Goal: Transaction & Acquisition: Purchase product/service

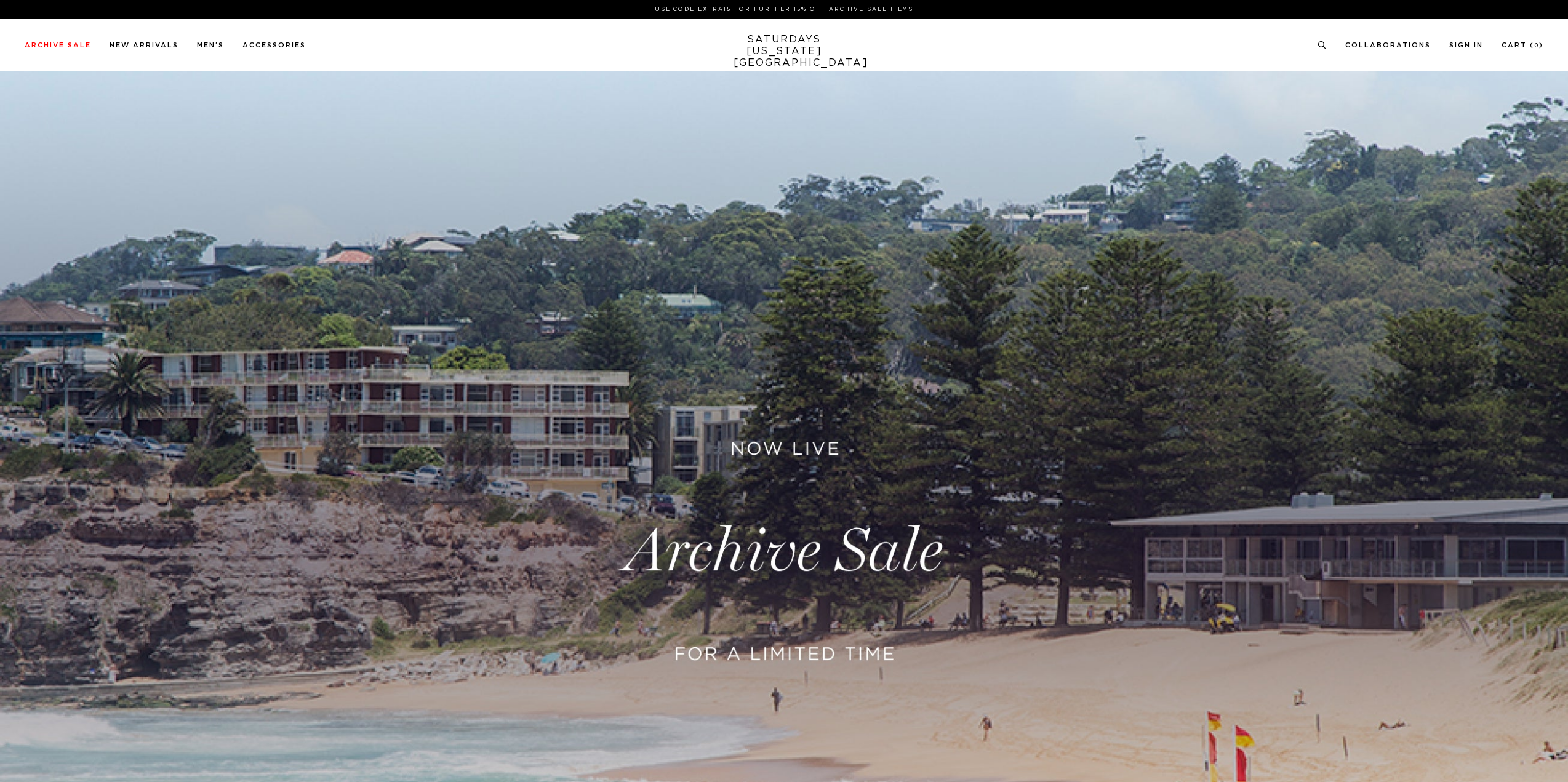
click at [766, 516] on link at bounding box center [784, 551] width 1568 height 960
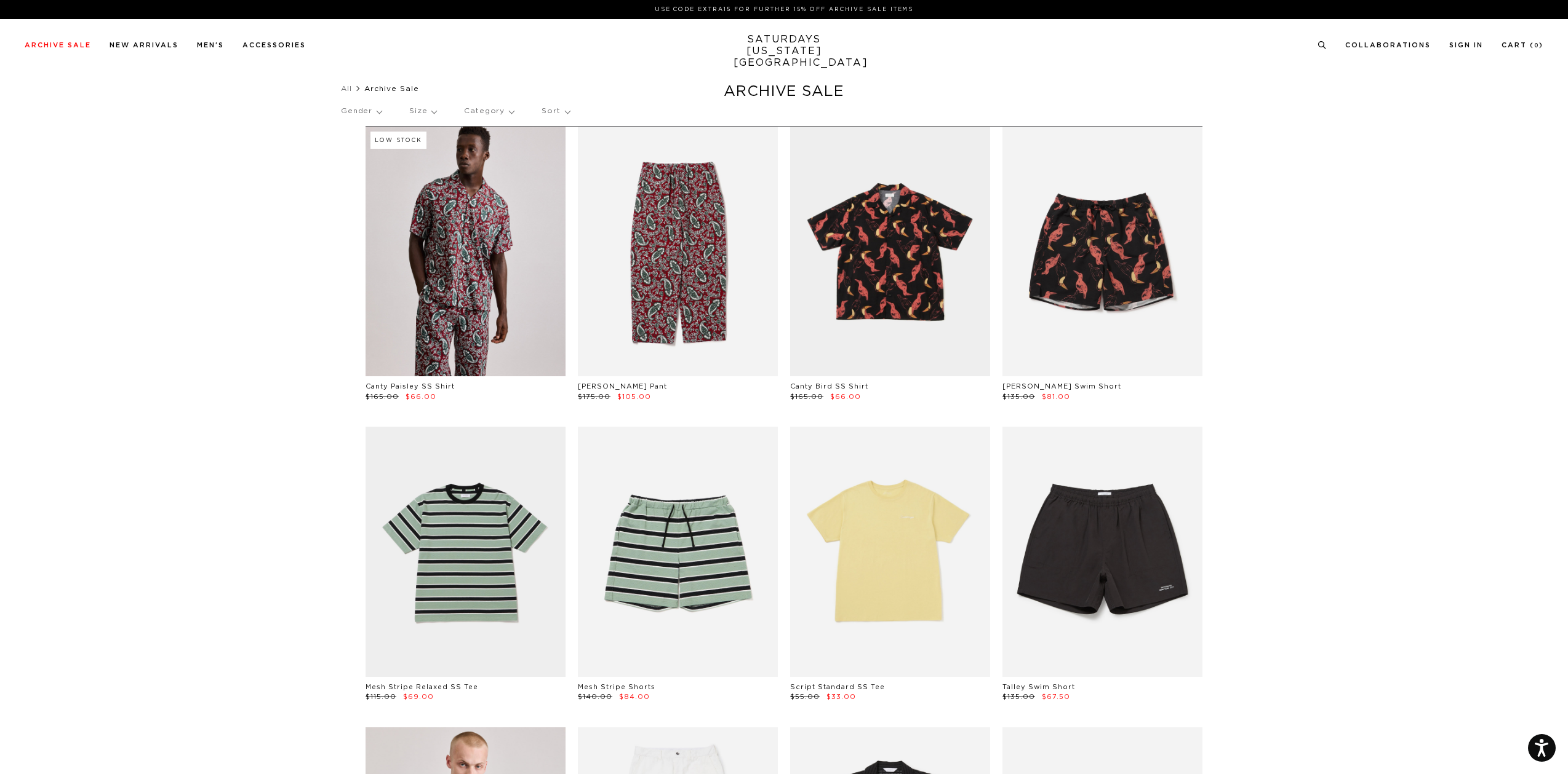
click at [420, 111] on p "Size" at bounding box center [423, 110] width 27 height 28
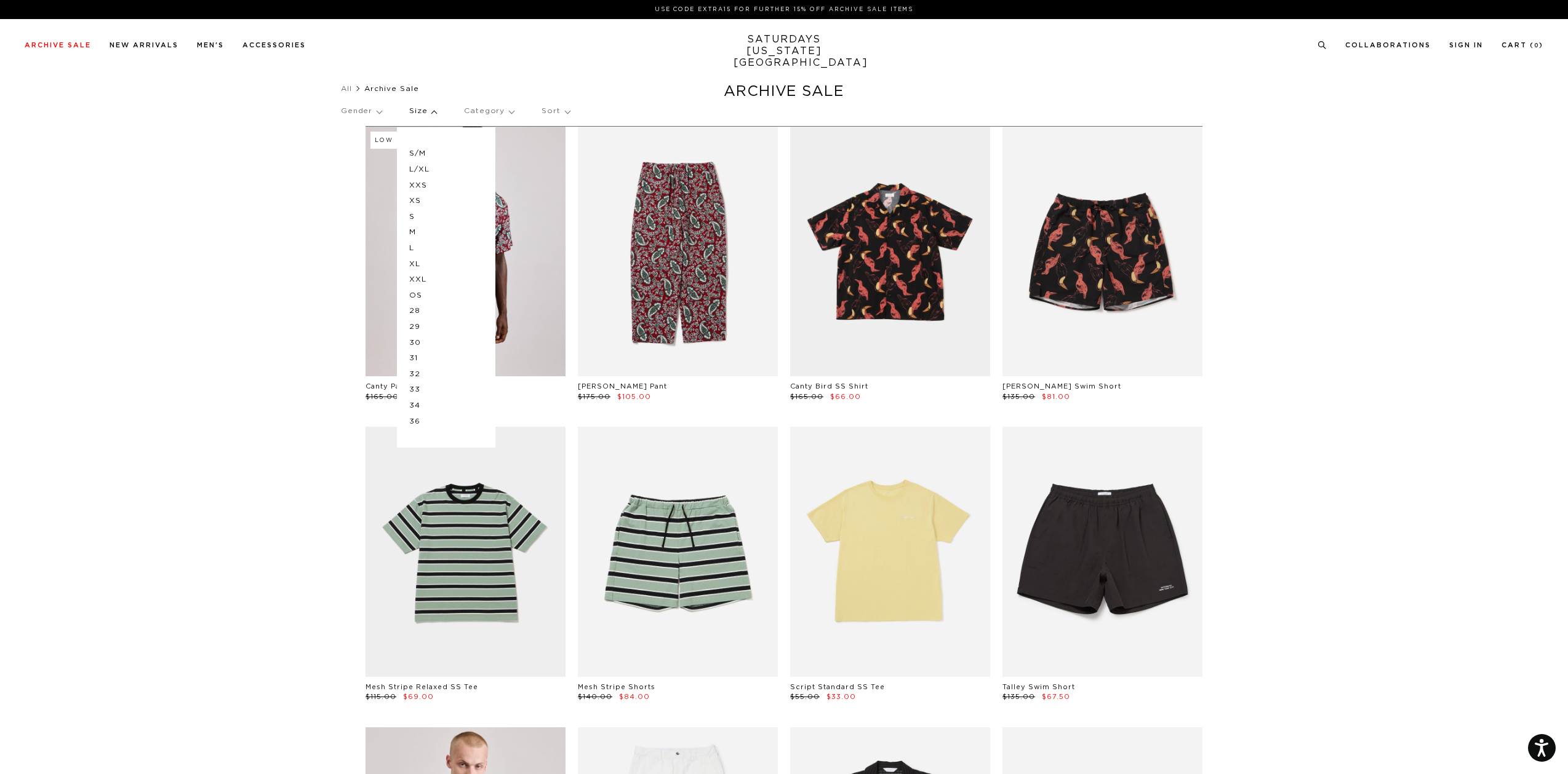
click at [423, 278] on p "XXL" at bounding box center [446, 280] width 74 height 16
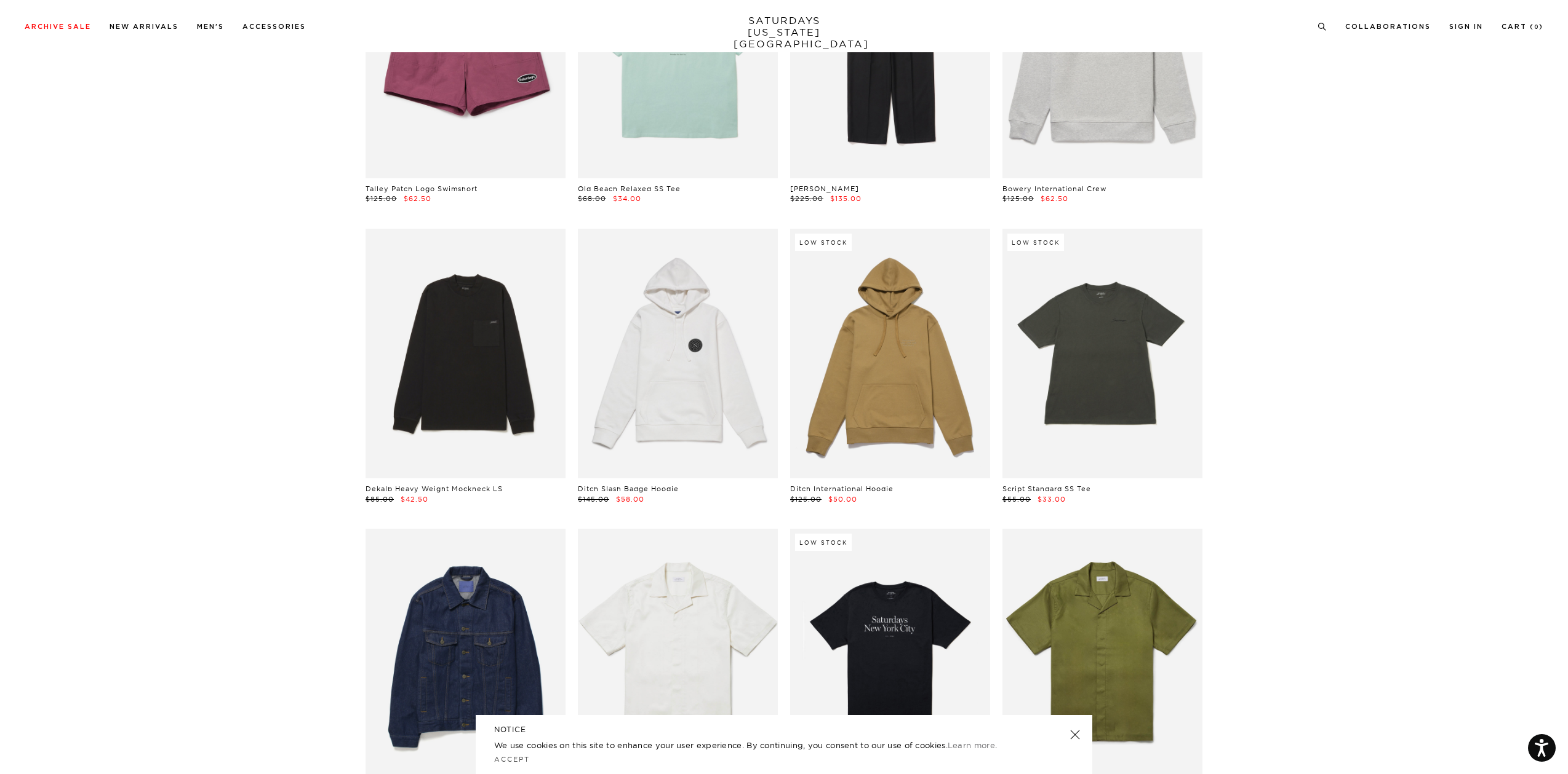
scroll to position [861, 0]
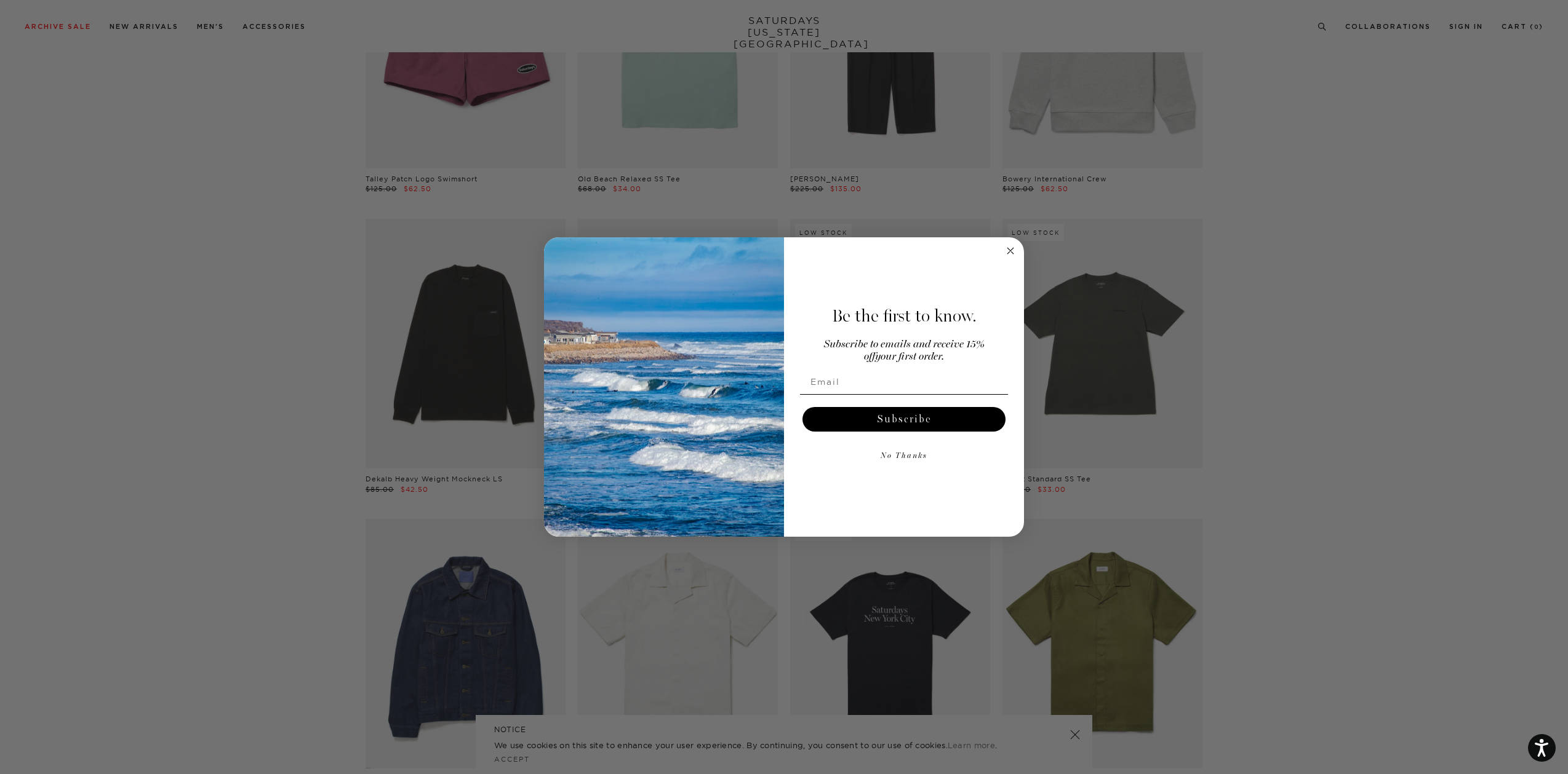
click at [1009, 261] on div "Be the first to know. Subscribe to emails and receive 15% off your first order.…" at bounding box center [898, 387] width 228 height 276
click at [1010, 250] on icon "Close dialog" at bounding box center [1010, 250] width 6 height 6
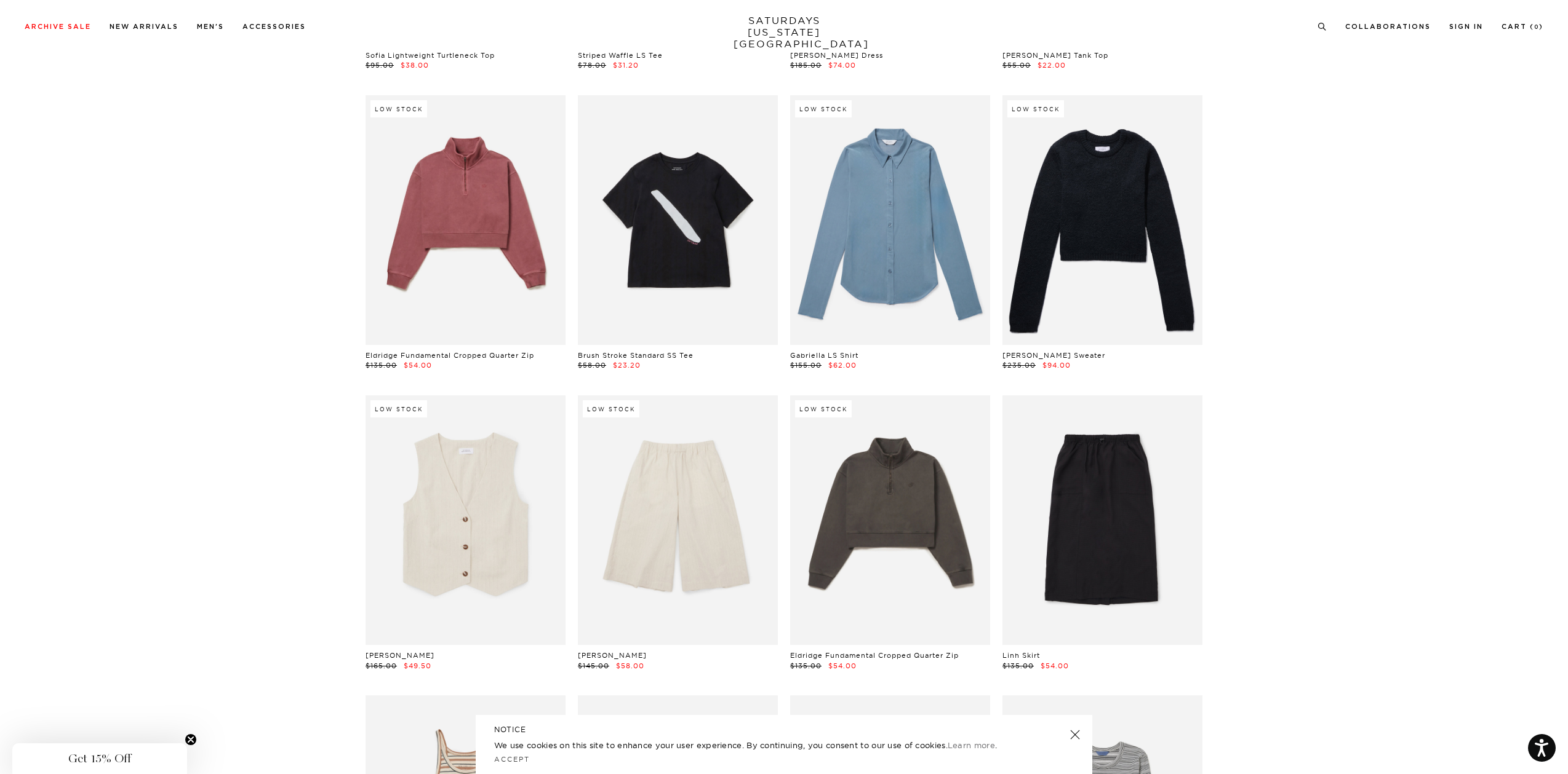
scroll to position [7871, 0]
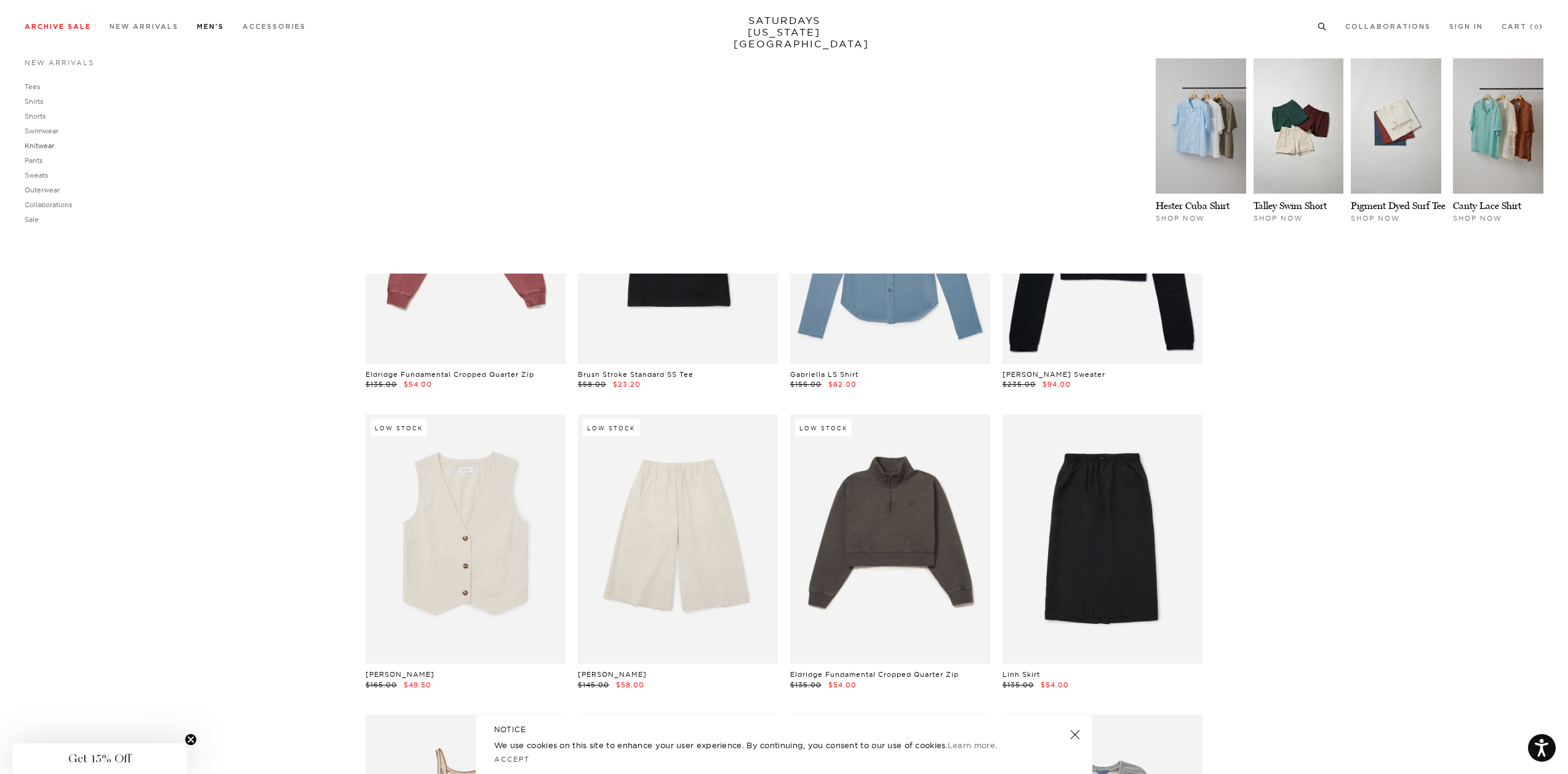
click at [46, 148] on link "Knitwear" at bounding box center [39, 145] width 29 height 9
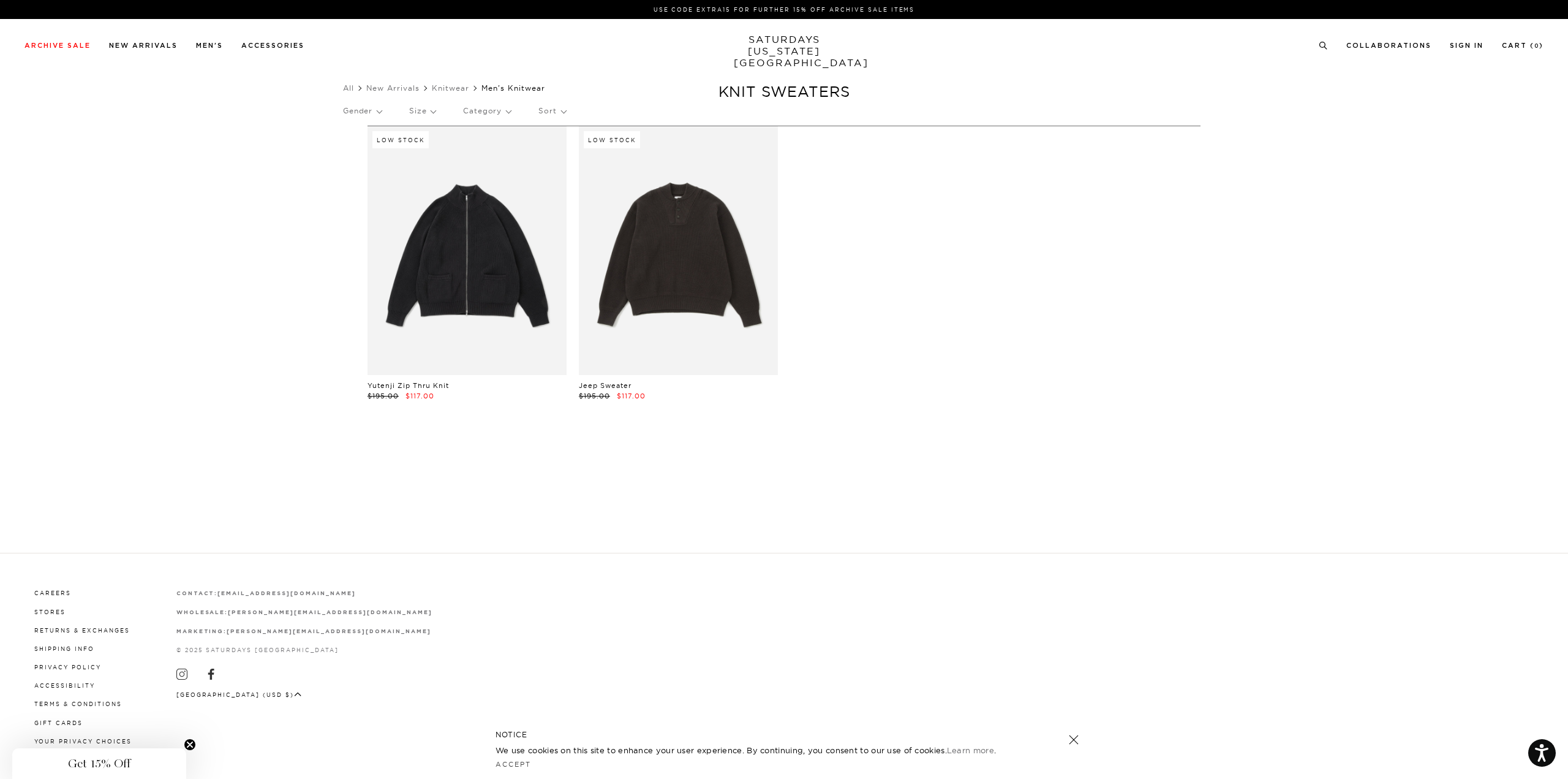
click at [423, 110] on p "Size" at bounding box center [422, 110] width 26 height 28
click at [294, 243] on section "Low Stock Yutenji Zip Thru Knit $195.00 $117.00 Low Stock Jeep Sweater $195.00 …" at bounding box center [784, 292] width 1568 height 333
click at [416, 219] on p "XL" at bounding box center [446, 216] width 73 height 16
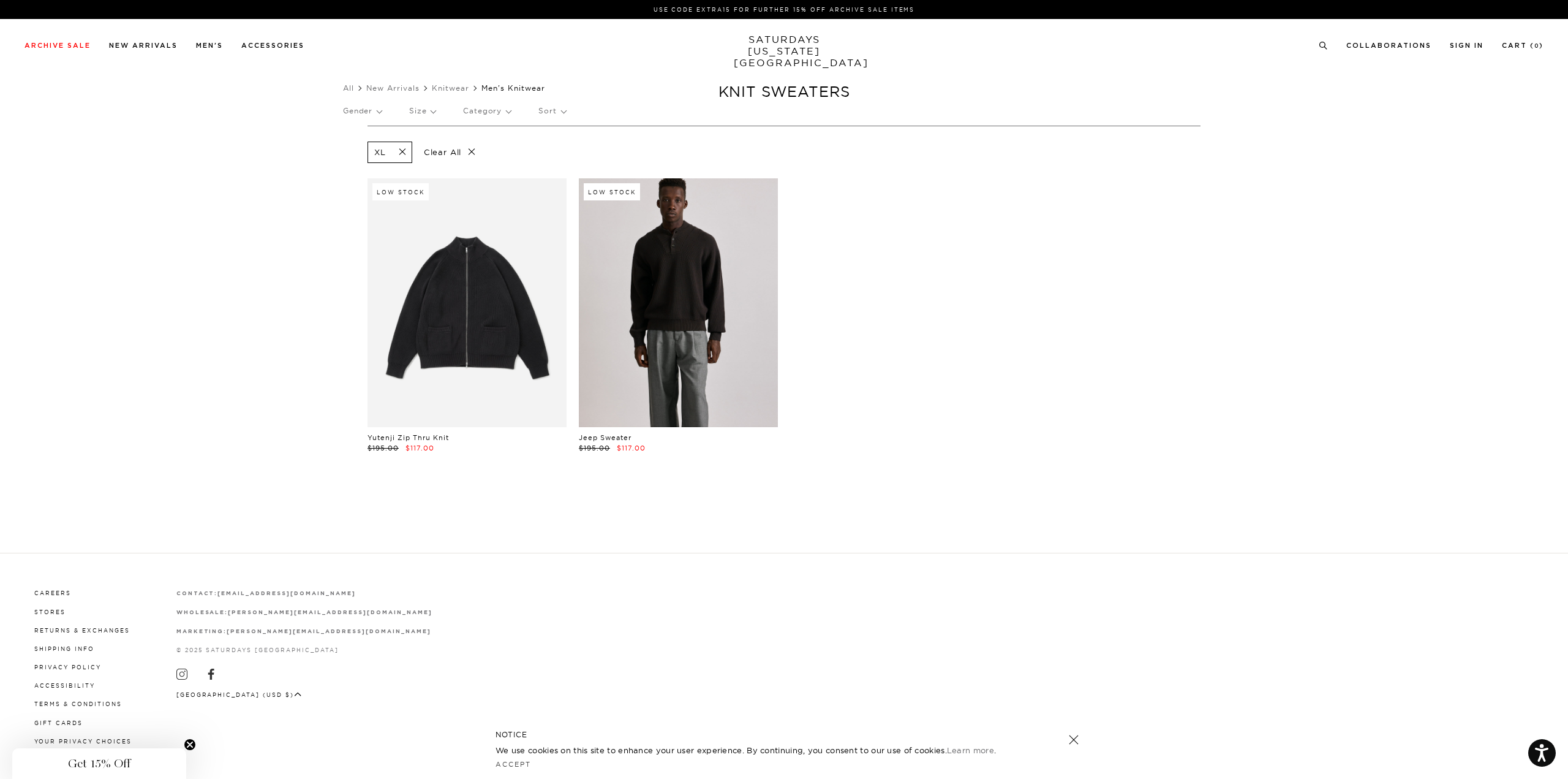
click at [645, 288] on link at bounding box center [678, 302] width 199 height 249
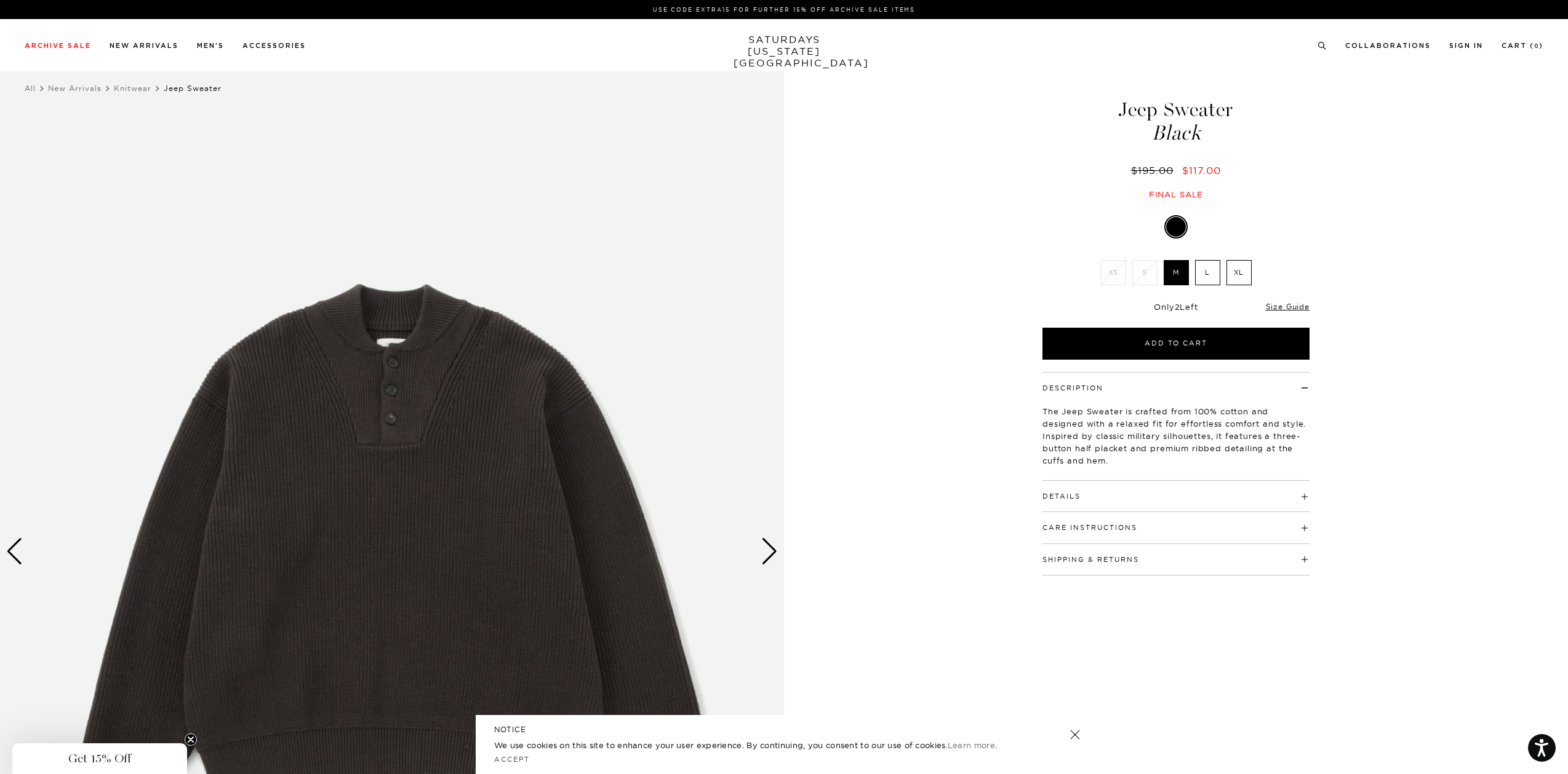
click at [1245, 272] on label "XL" at bounding box center [1238, 272] width 25 height 25
click at [0, 0] on input "XL" at bounding box center [0, 0] width 0 height 0
